Goal: Information Seeking & Learning: Learn about a topic

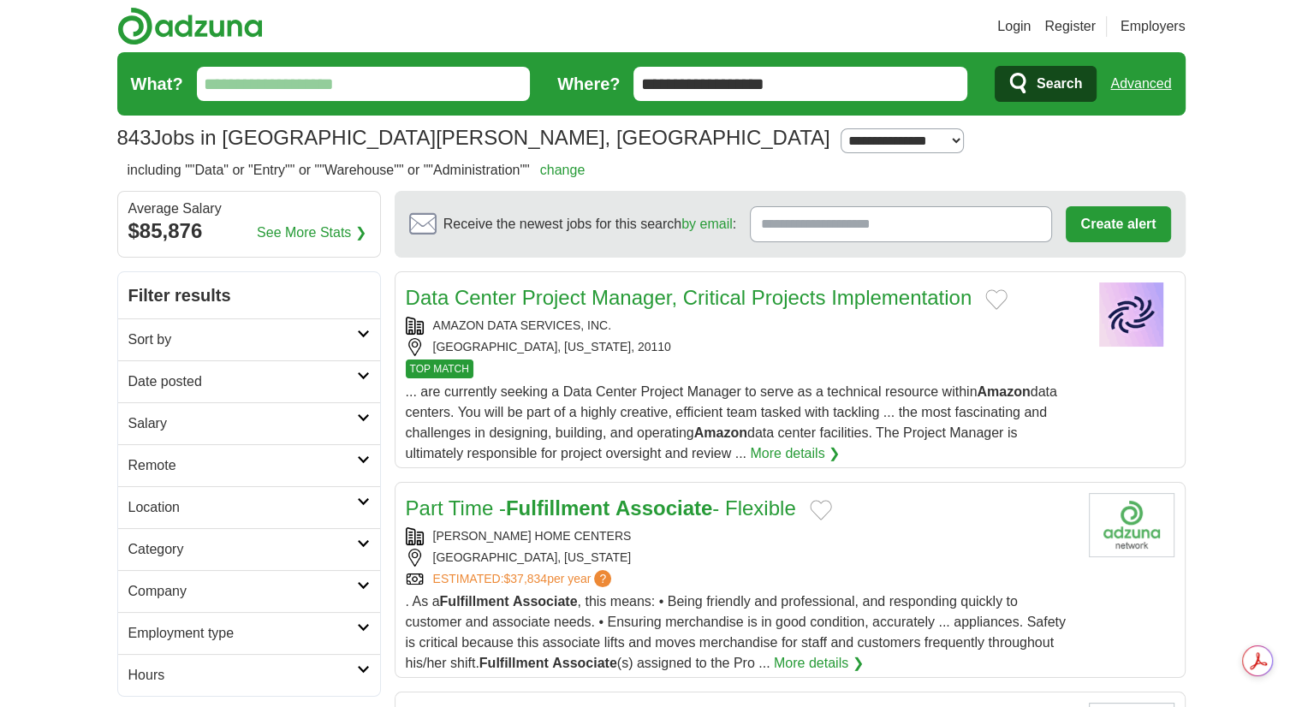
click at [684, 514] on strong "Associate" at bounding box center [664, 508] width 97 height 23
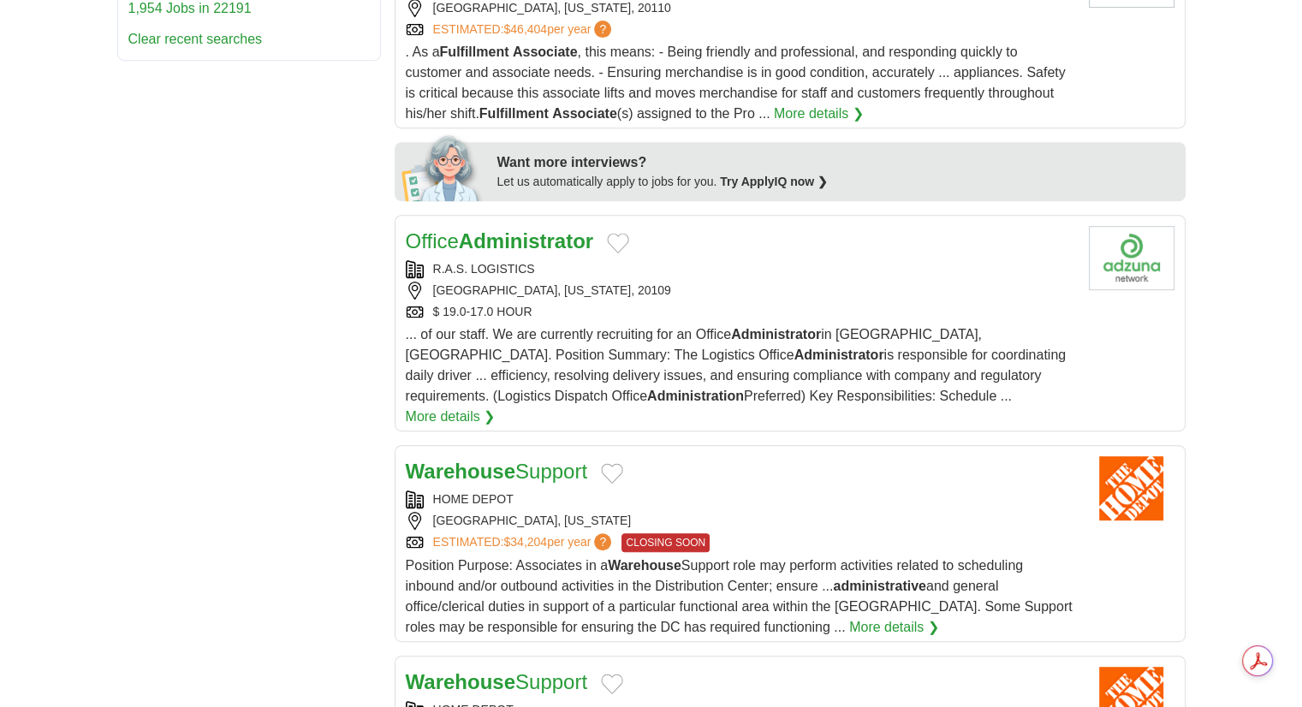
scroll to position [759, 0]
click at [500, 233] on strong "Administrator" at bounding box center [526, 241] width 134 height 23
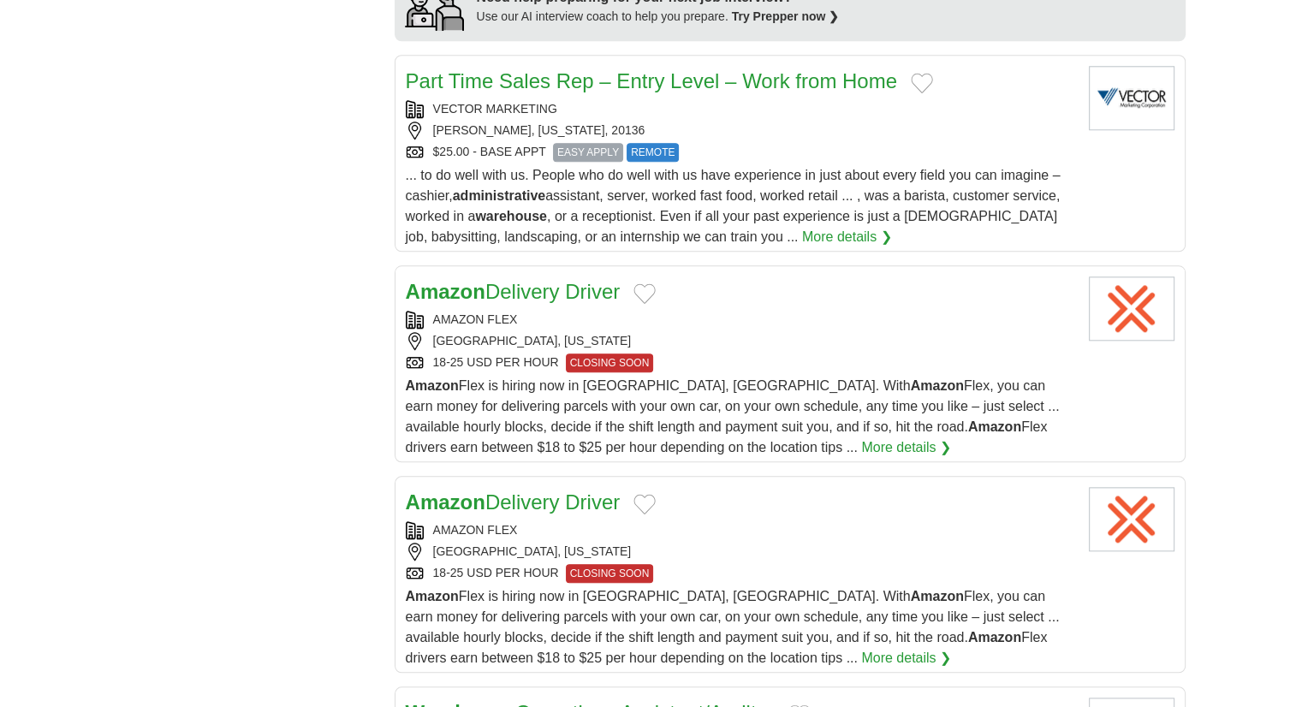
scroll to position [1653, 0]
click at [861, 438] on link "More details ❯" at bounding box center [906, 448] width 90 height 21
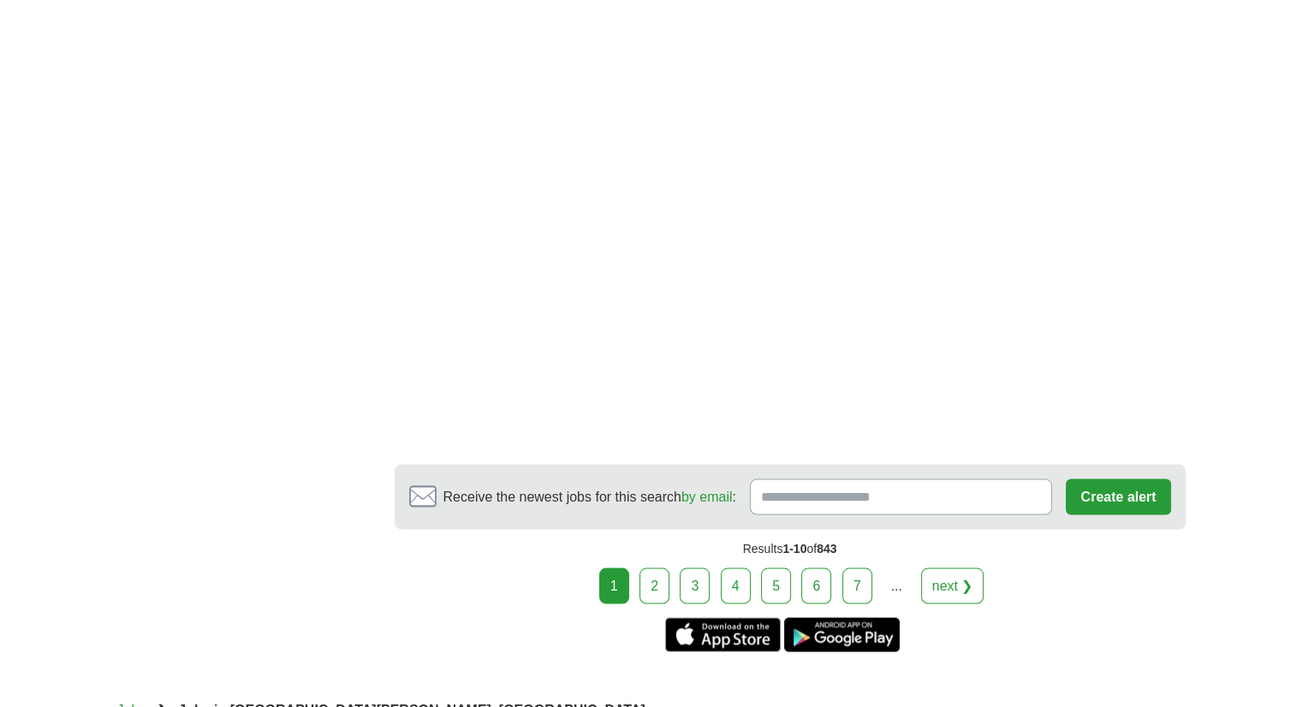
scroll to position [3064, 0]
click at [649, 569] on link "2" at bounding box center [655, 587] width 30 height 36
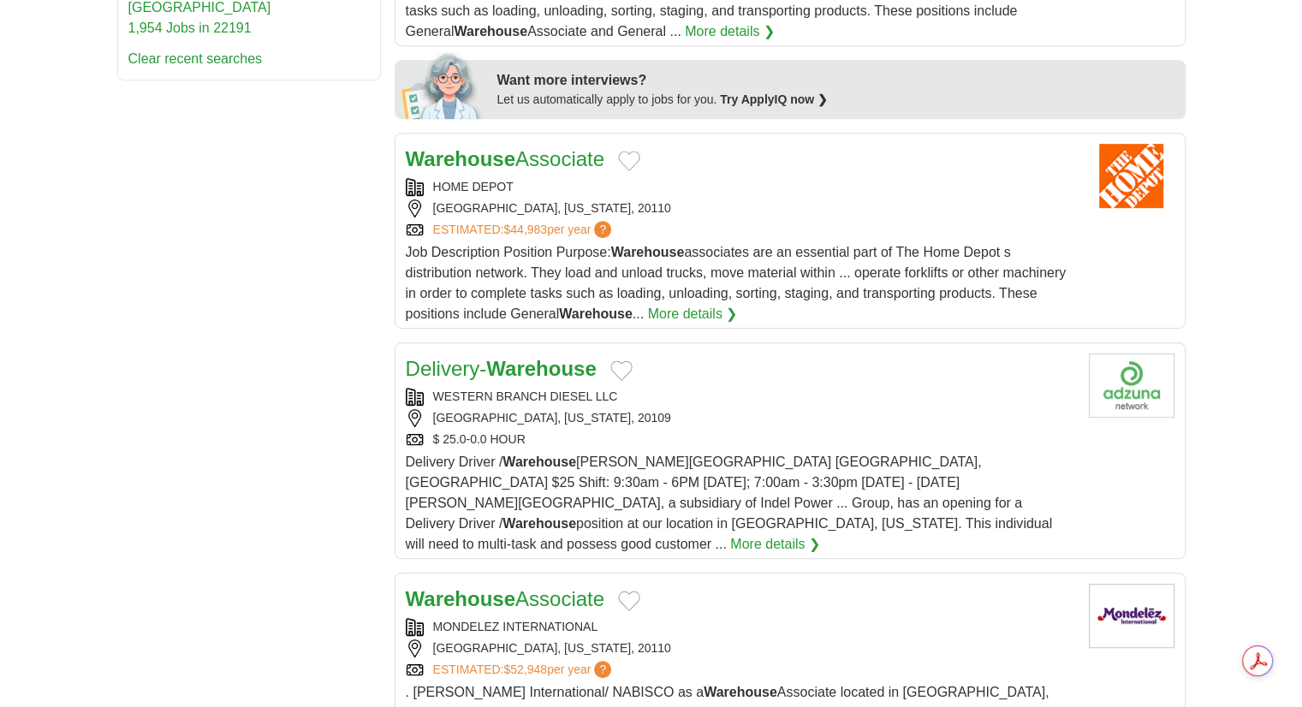
scroll to position [852, 0]
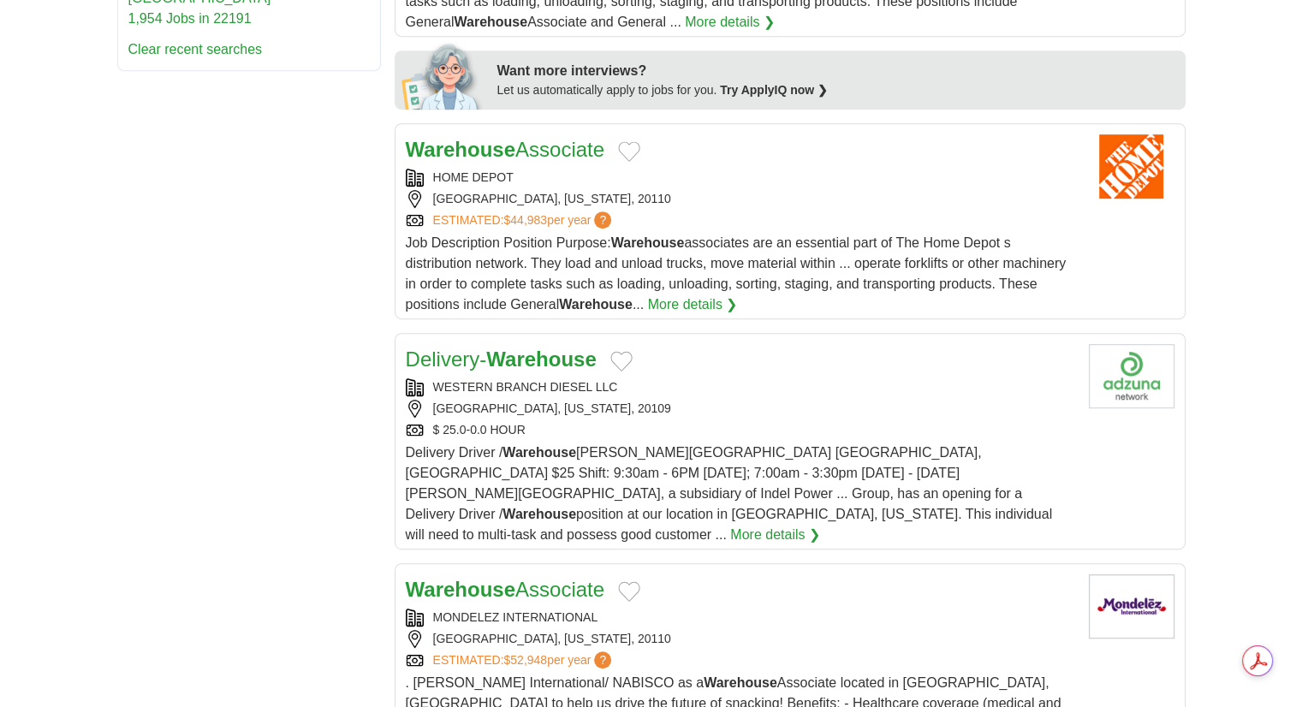
click at [730, 525] on link "More details ❯" at bounding box center [775, 535] width 90 height 21
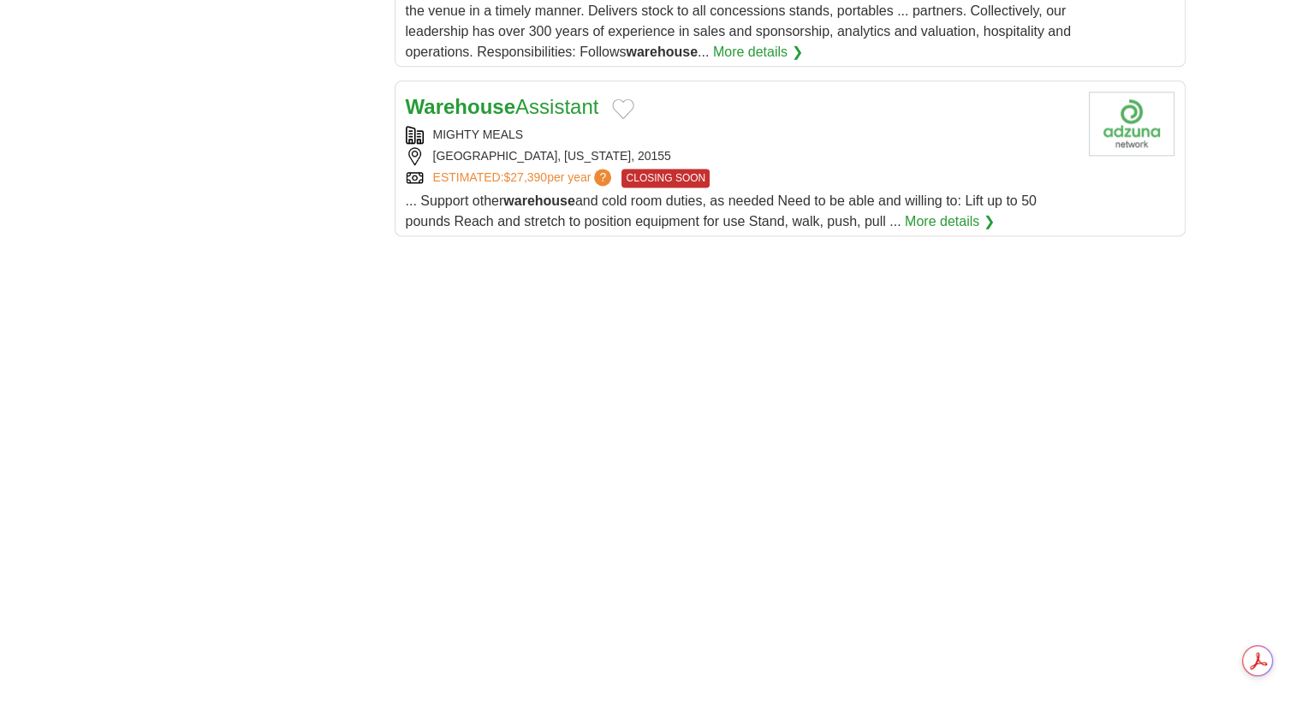
scroll to position [2283, 0]
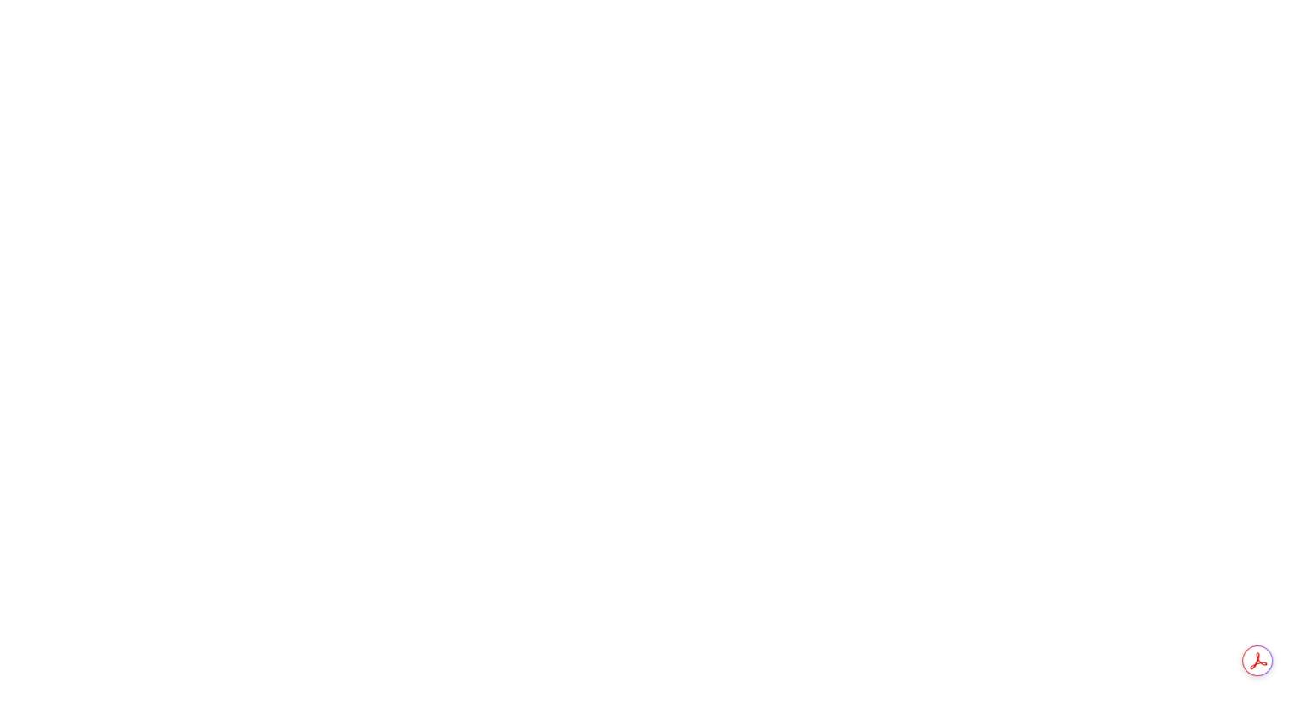
scroll to position [2896, 0]
